Goal: Task Accomplishment & Management: Manage account settings

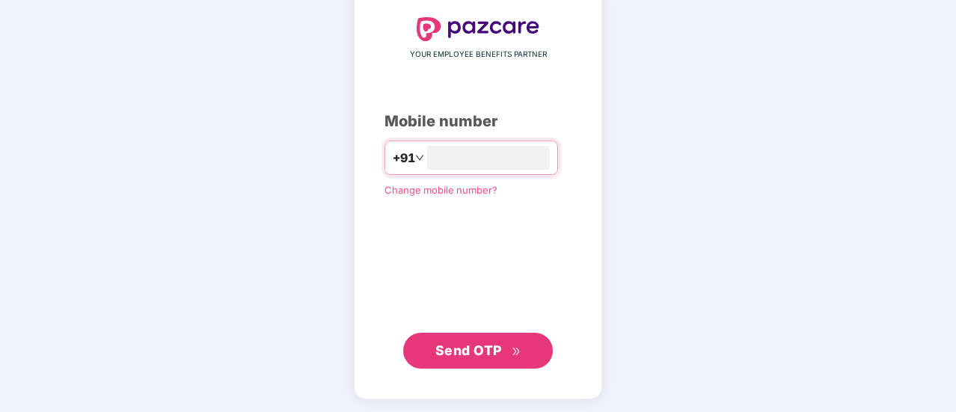
type input "**********"
click at [495, 348] on span "Send OTP" at bounding box center [468, 350] width 67 height 16
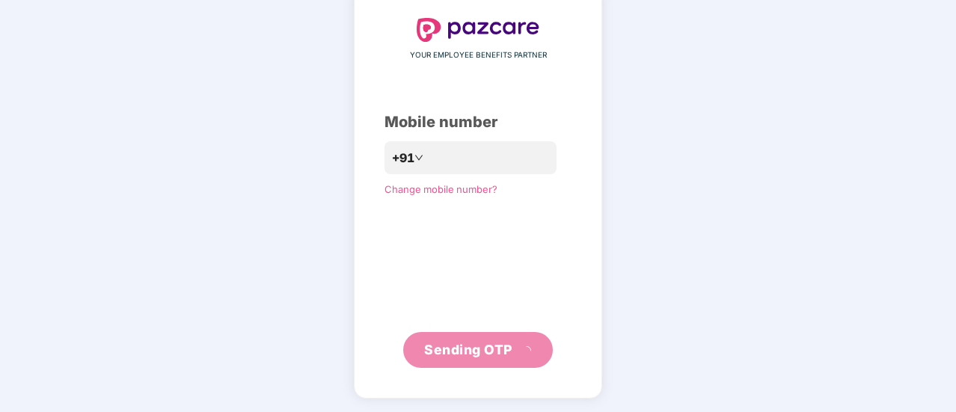
scroll to position [75, 0]
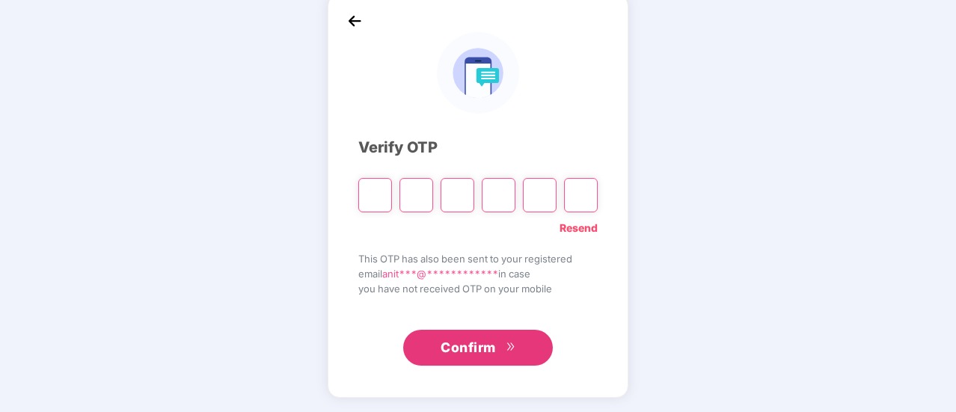
type input "*"
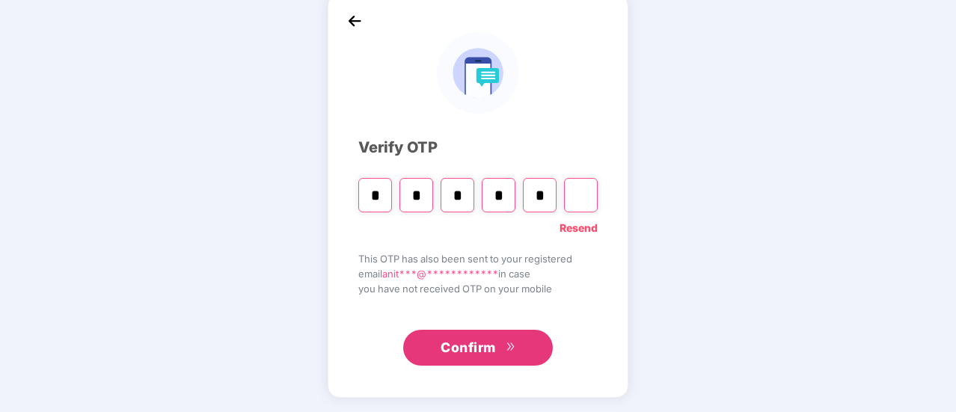
type input "*"
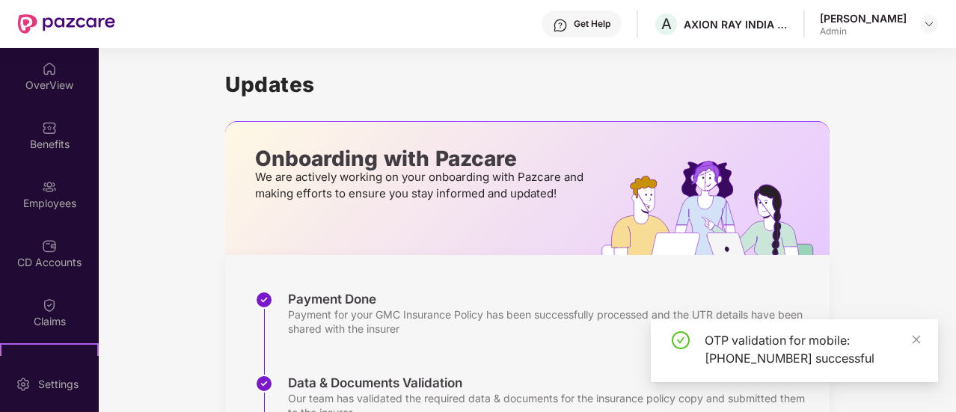
click at [923, 345] on div "OTP validation for mobile: [PHONE_NUMBER] successful" at bounding box center [794, 350] width 287 height 63
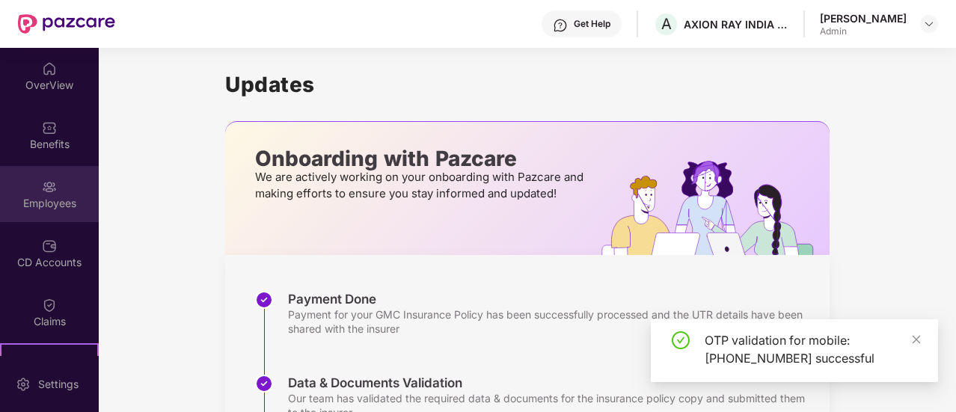
click at [40, 210] on div "Employees" at bounding box center [49, 194] width 99 height 56
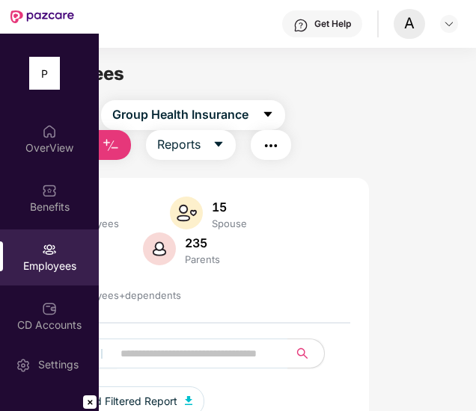
click at [331, 80] on div "Employees" at bounding box center [188, 74] width 376 height 28
click at [265, 70] on div "Employees" at bounding box center [188, 74] width 376 height 28
